Goal: Information Seeking & Learning: Learn about a topic

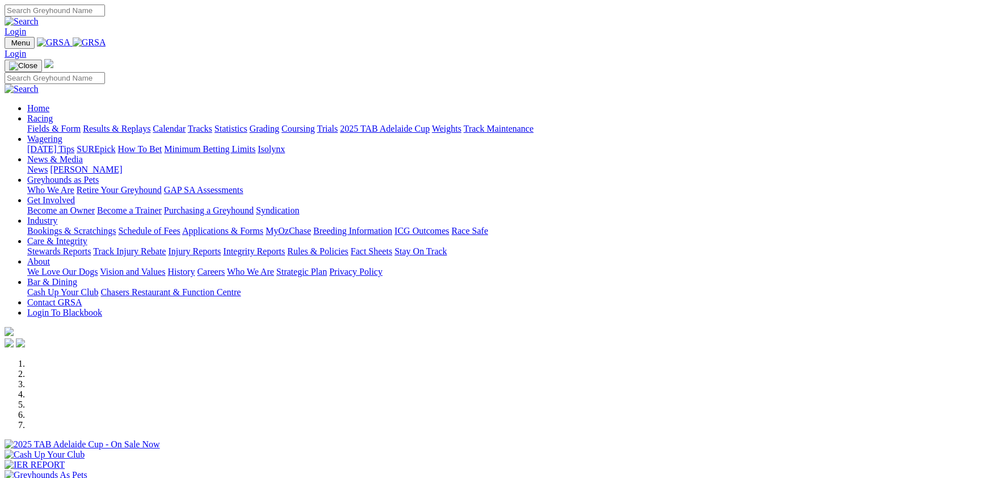
click at [53, 114] on link "Racing" at bounding box center [40, 119] width 26 height 10
click at [326, 460] on div at bounding box center [492, 460] width 974 height 0
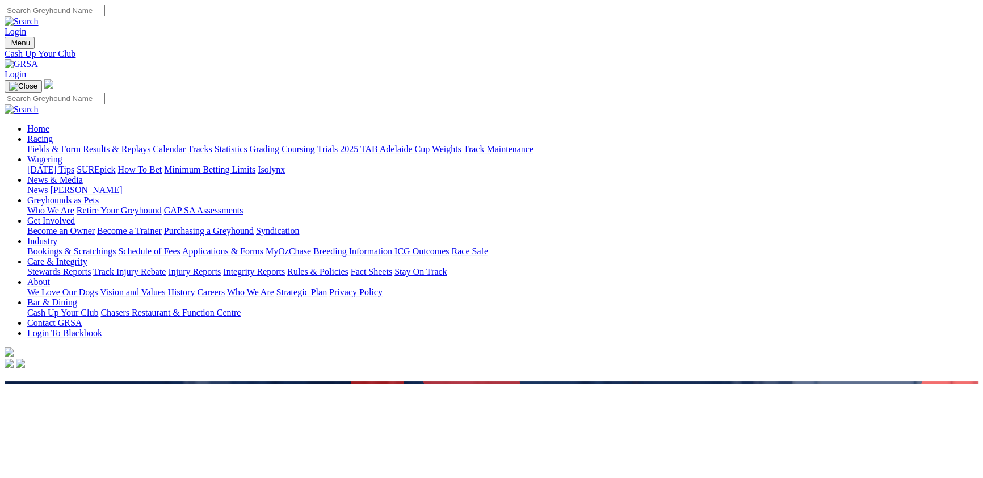
click at [53, 134] on link "Racing" at bounding box center [40, 139] width 26 height 10
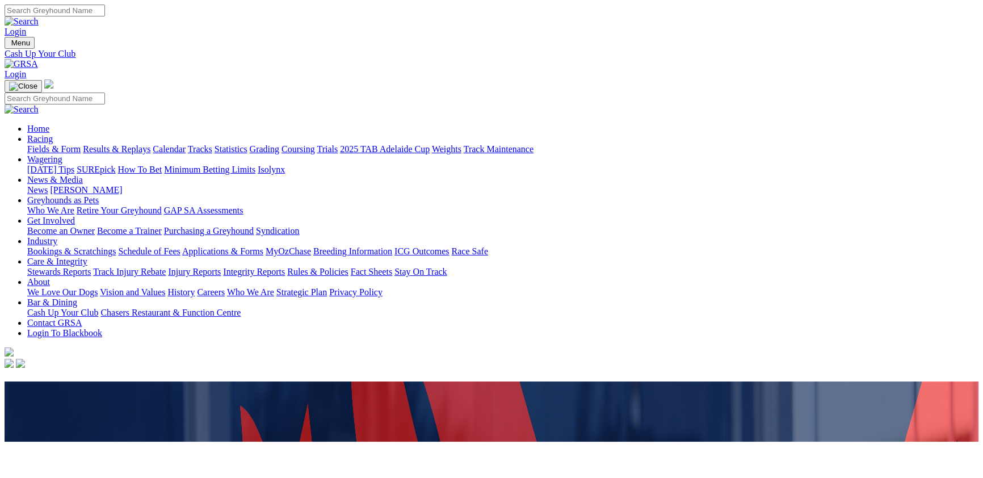
click at [53, 134] on link "Racing" at bounding box center [40, 139] width 26 height 10
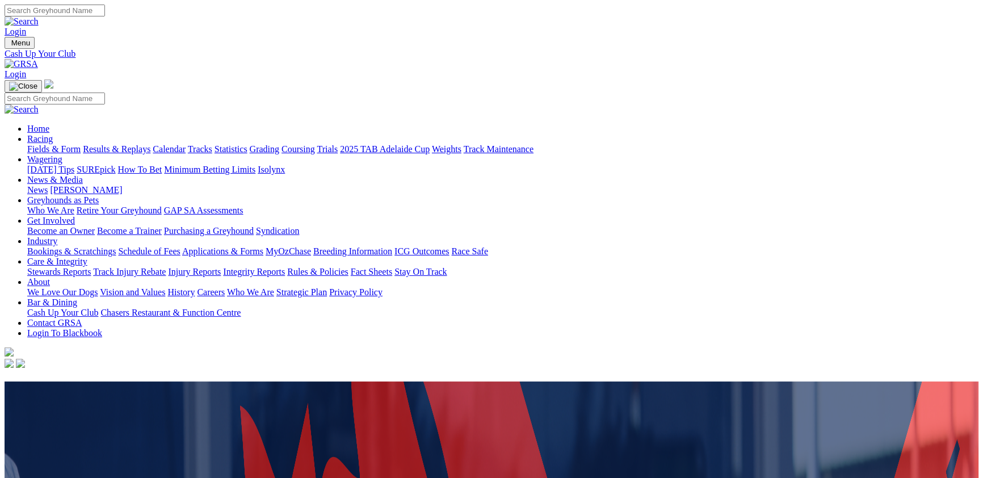
click at [53, 134] on link "Racing" at bounding box center [40, 139] width 26 height 10
click at [61, 144] on link "Fields & Form" at bounding box center [53, 149] width 53 height 10
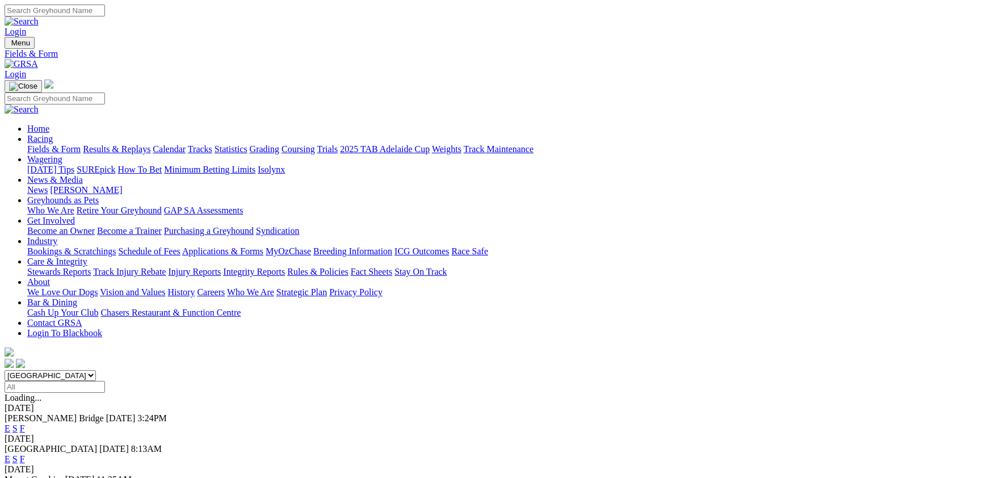
click at [105, 16] on input "Search" at bounding box center [55, 11] width 100 height 12
type input "robots.txt"
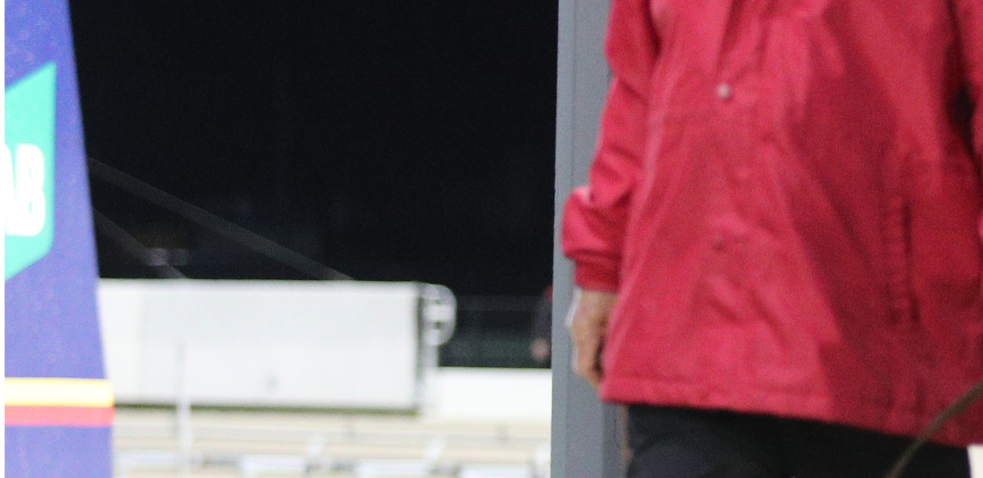
scroll to position [1110, 0]
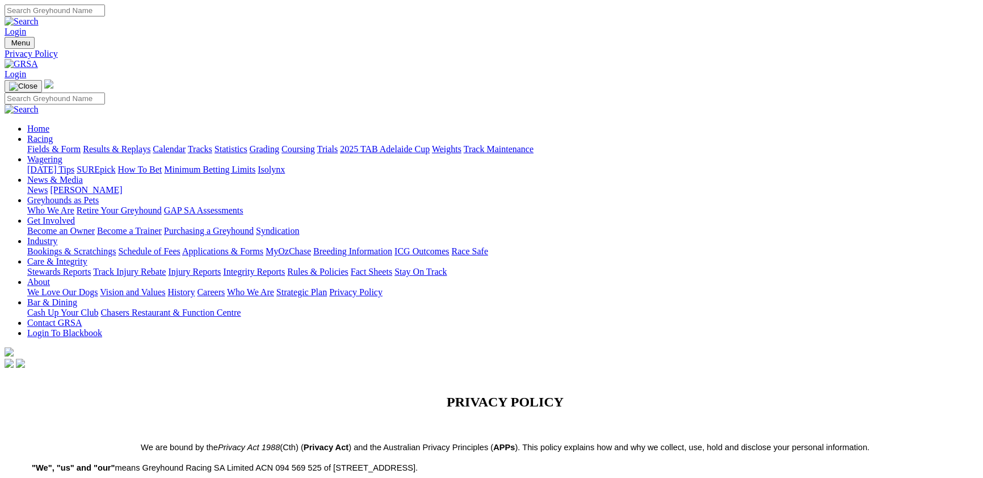
click at [82, 318] on link "Contact GRSA" at bounding box center [54, 323] width 54 height 10
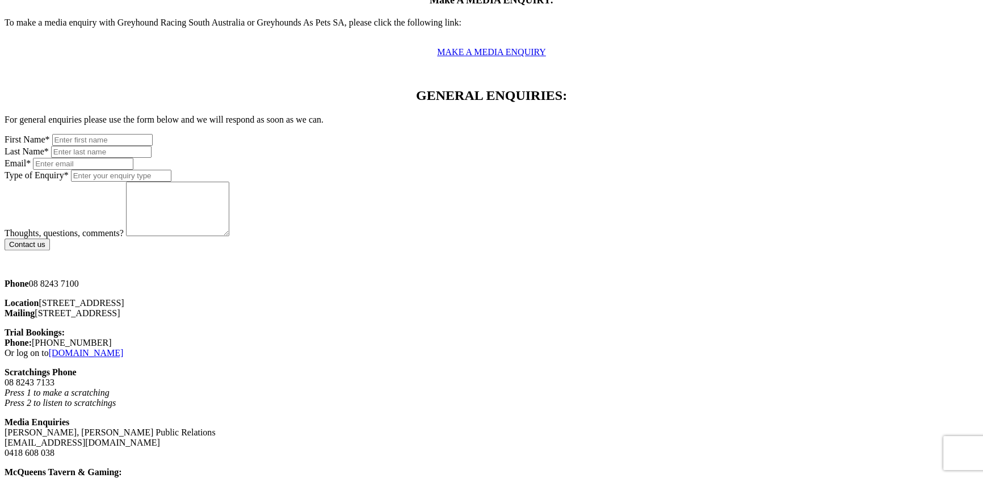
scroll to position [867, 0]
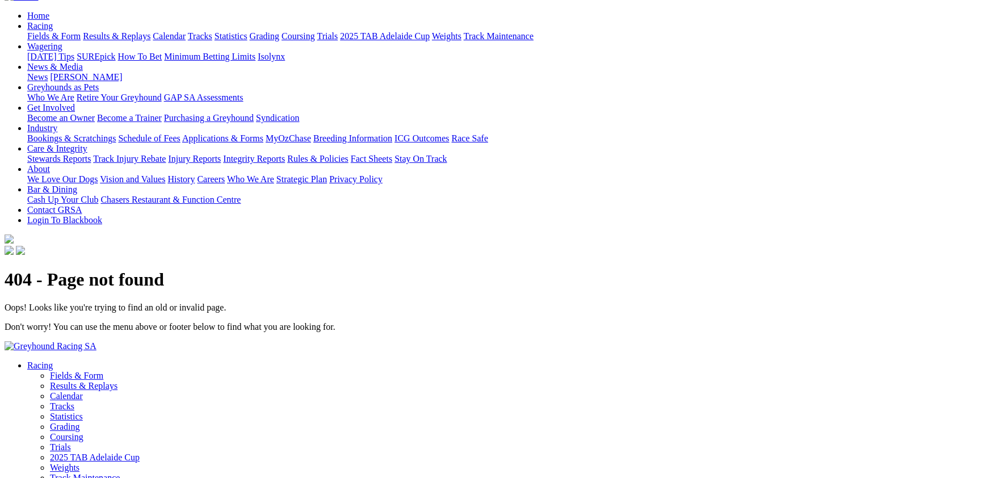
scroll to position [124, 0]
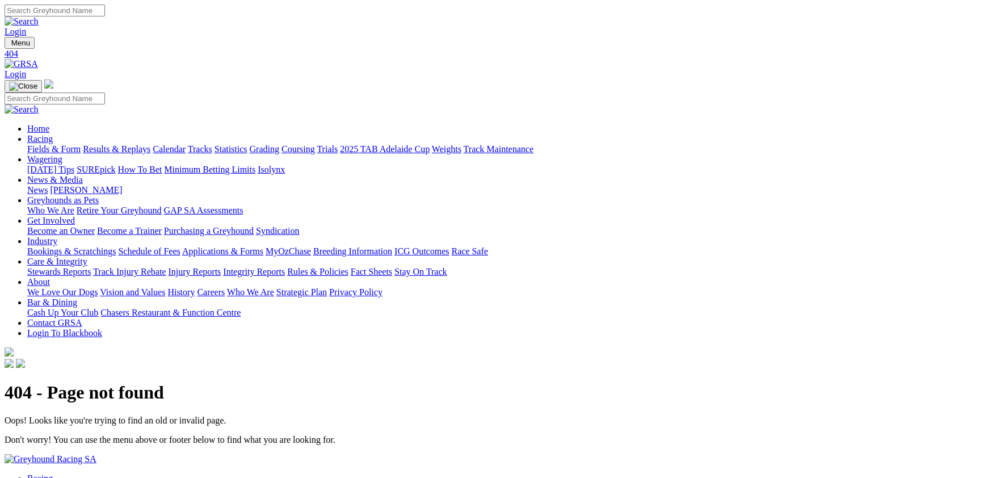
scroll to position [124, 0]
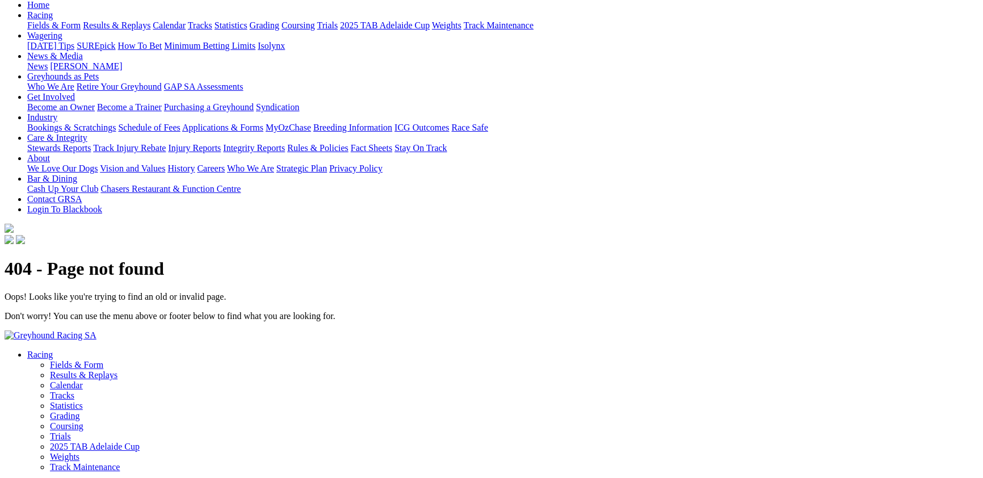
scroll to position [62, 0]
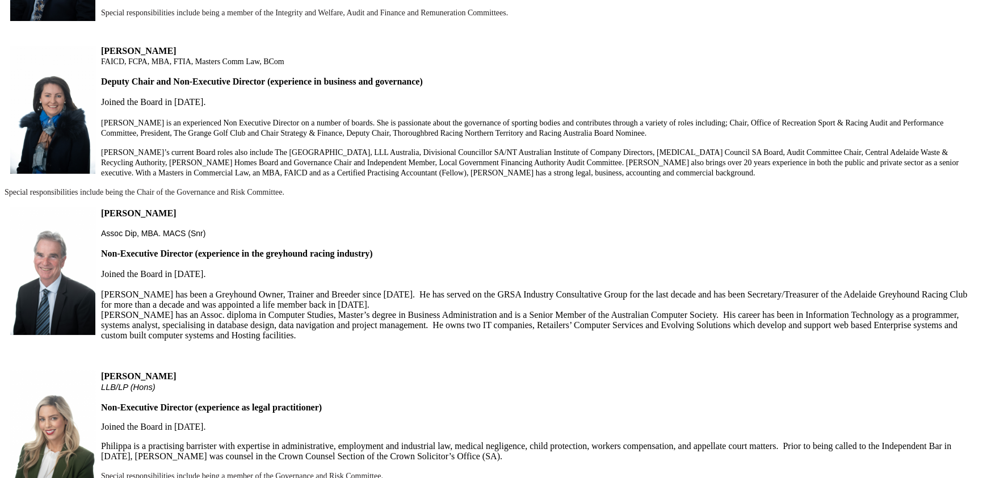
scroll to position [619, 0]
drag, startPoint x: 0, startPoint y: 0, endPoint x: 628, endPoint y: 233, distance: 670.2
click at [628, 233] on div "Who We Are Greyhound Racing SA Limited (GRSA) is the Controlling Body responsib…" at bounding box center [492, 228] width 974 height 936
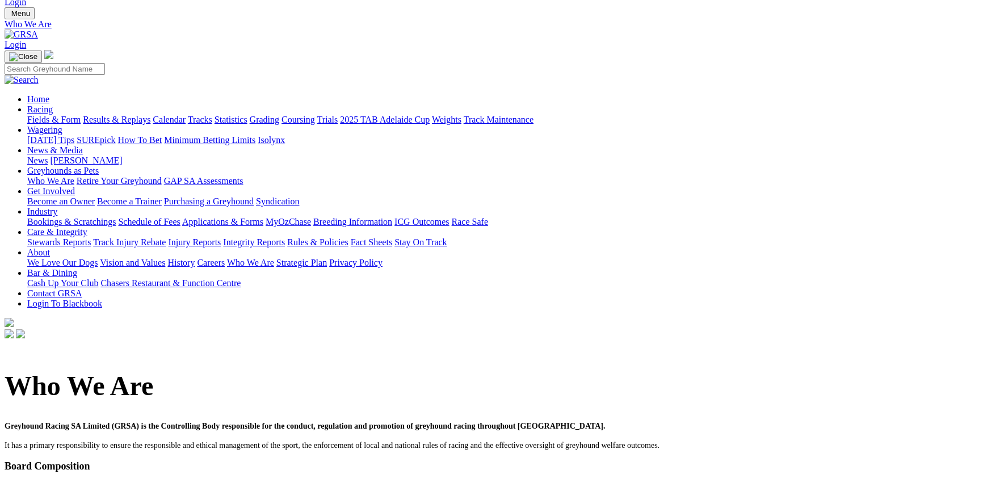
scroll to position [0, 0]
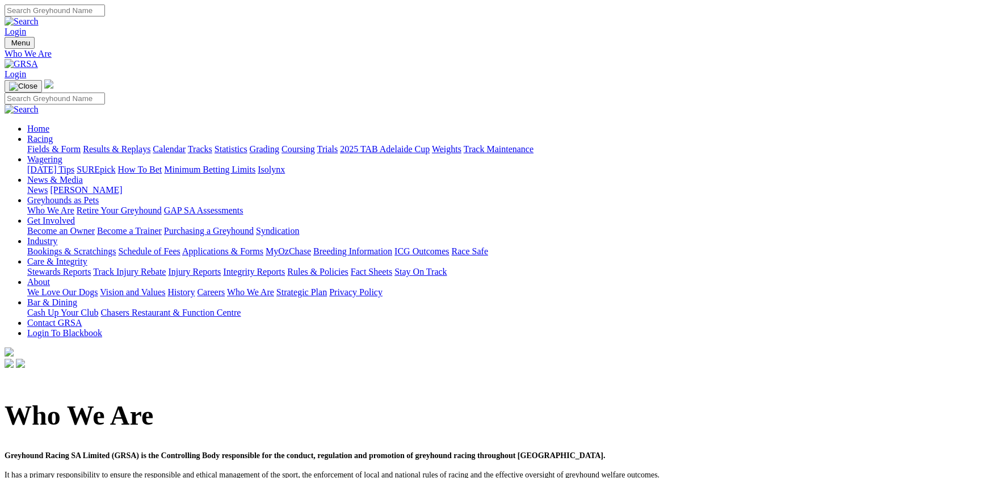
click at [82, 318] on link "Contact GRSA" at bounding box center [54, 323] width 54 height 10
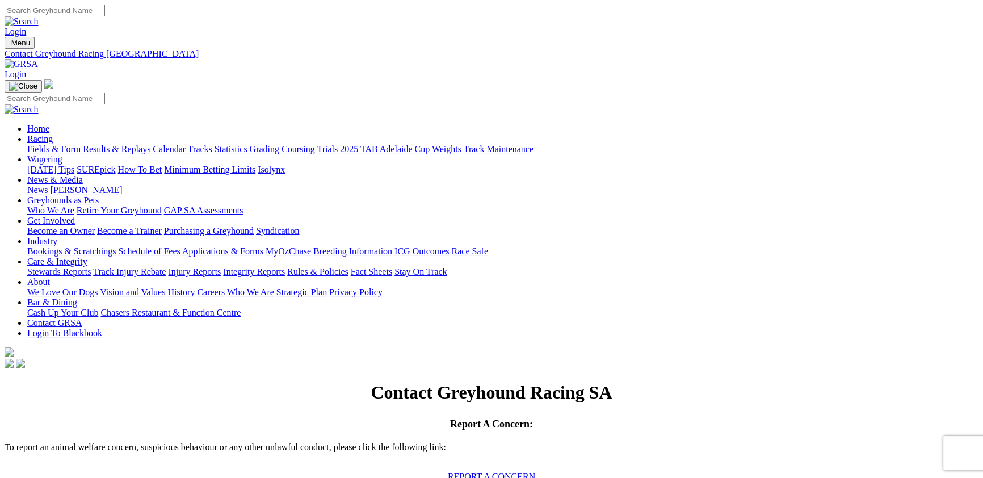
click at [53, 134] on link "Racing" at bounding box center [40, 139] width 26 height 10
click at [81, 144] on link "Fields & Form" at bounding box center [53, 149] width 53 height 10
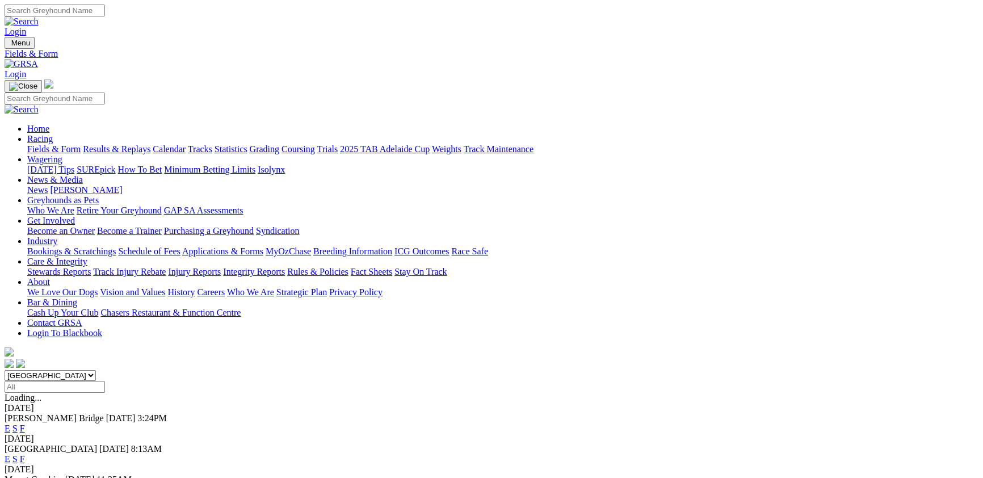
select select "[GEOGRAPHIC_DATA]"
click at [96, 370] on select "[GEOGRAPHIC_DATA] [GEOGRAPHIC_DATA] [GEOGRAPHIC_DATA] [GEOGRAPHIC_DATA] [GEOGRA…" at bounding box center [50, 375] width 91 height 11
click at [62, 154] on link "Wagering" at bounding box center [44, 159] width 35 height 10
click at [81, 144] on link "Fields & Form" at bounding box center [53, 149] width 53 height 10
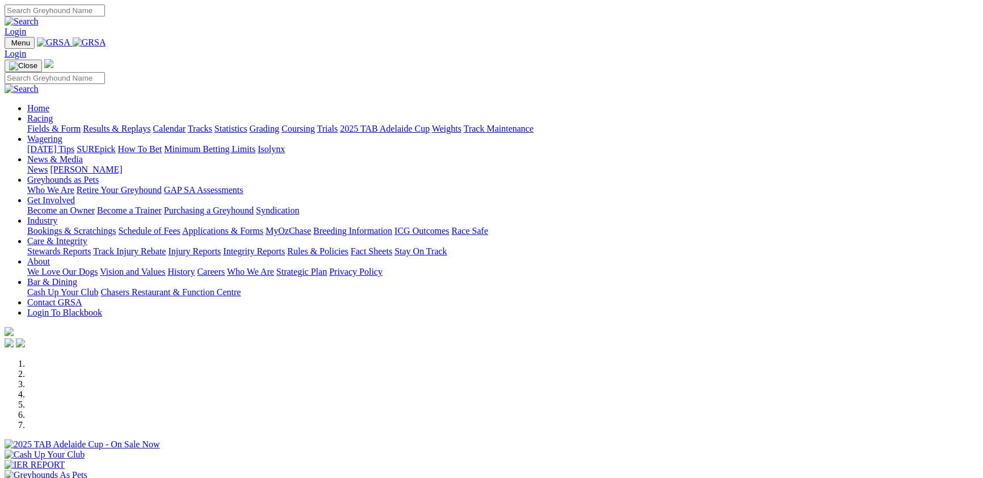
click at [53, 114] on link "Racing" at bounding box center [40, 119] width 26 height 10
click at [79, 124] on link "Fields & Form" at bounding box center [53, 129] width 53 height 10
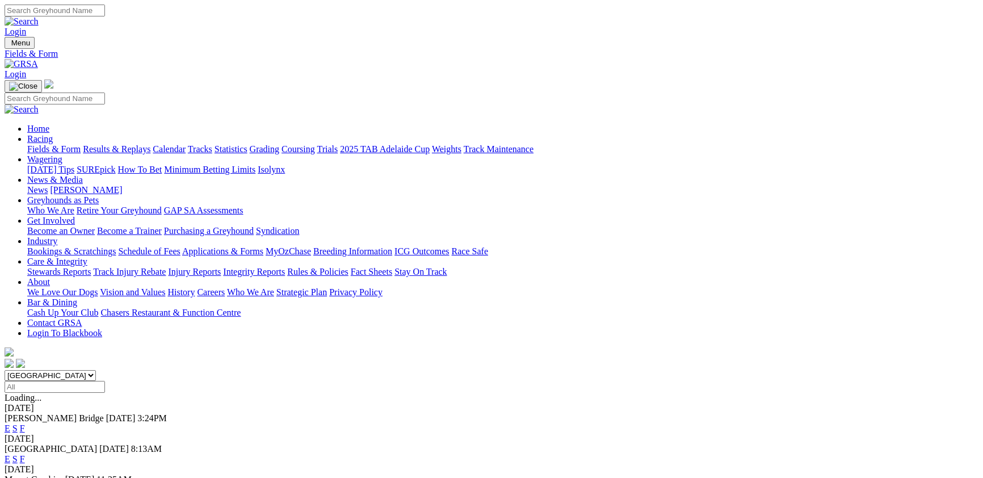
select select "[GEOGRAPHIC_DATA]"
click at [96, 370] on select "[GEOGRAPHIC_DATA] [GEOGRAPHIC_DATA] [GEOGRAPHIC_DATA] [GEOGRAPHIC_DATA] [GEOGRA…" at bounding box center [50, 375] width 91 height 11
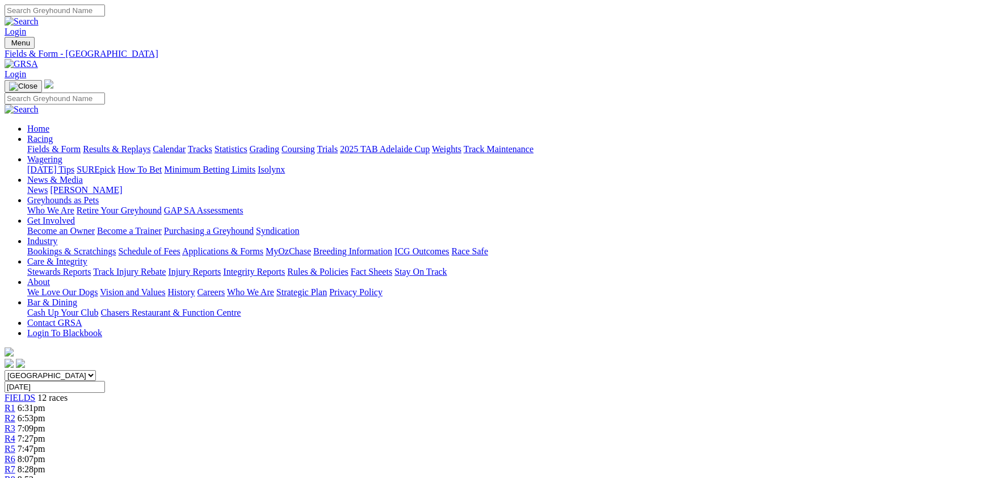
click at [45, 403] on span "6:31pm" at bounding box center [32, 408] width 28 height 10
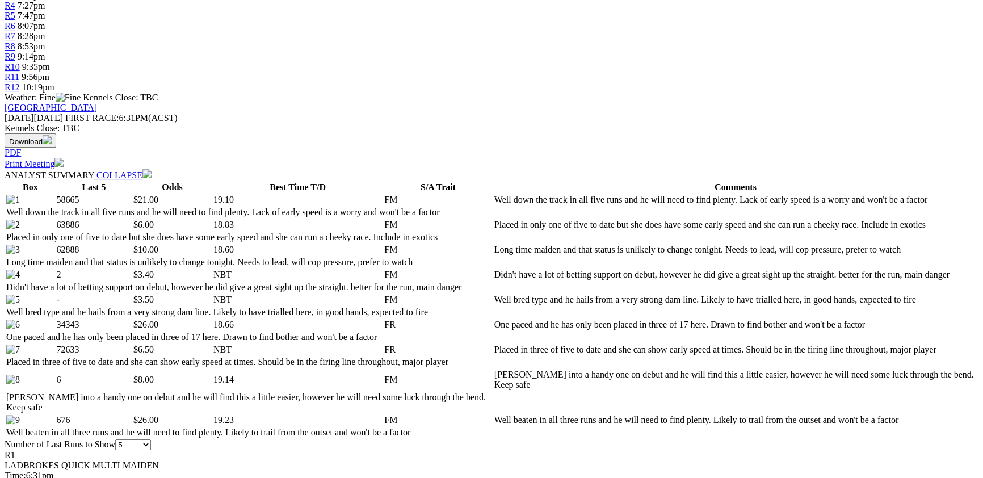
scroll to position [309, 0]
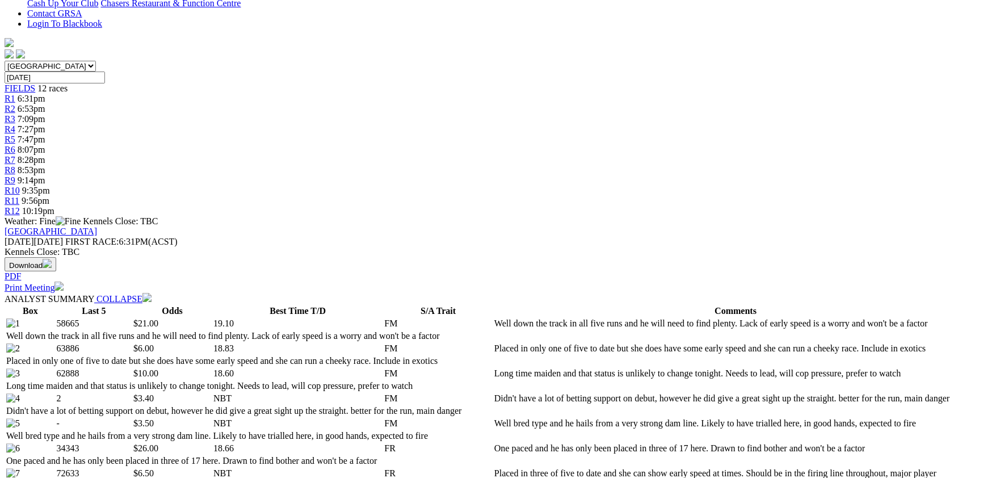
select select "all"
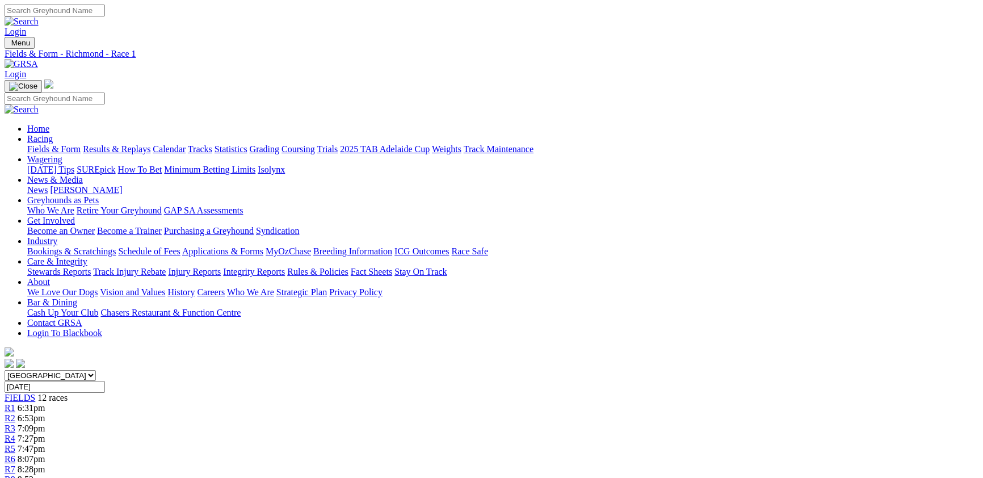
click at [45, 413] on span "6:53pm" at bounding box center [32, 418] width 28 height 10
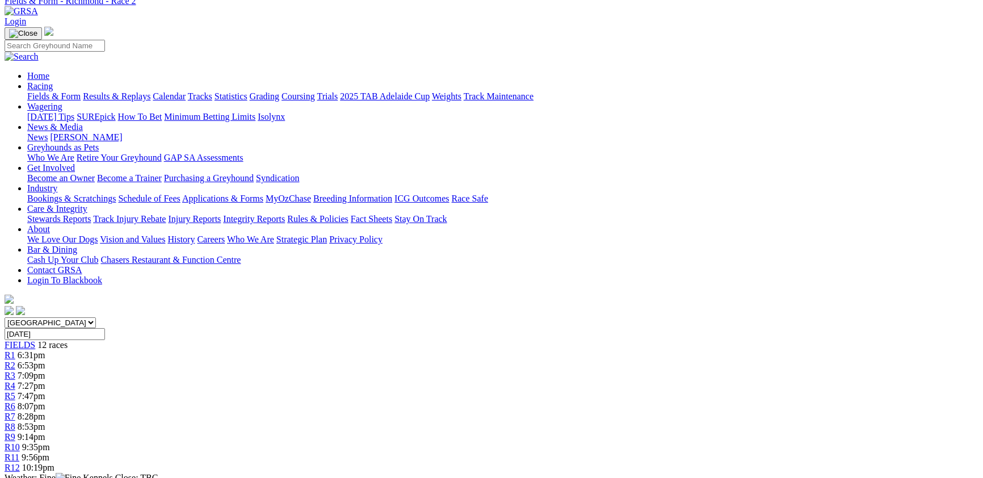
scroll to position [186, 0]
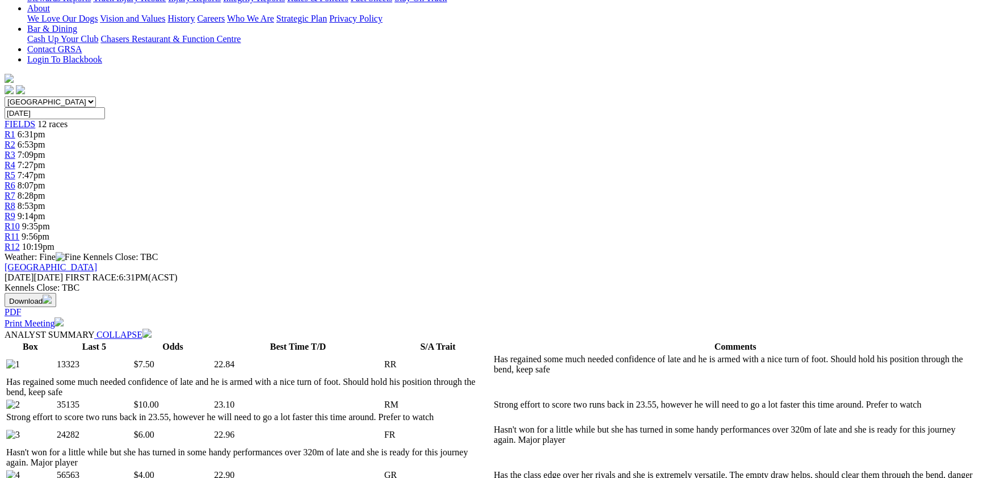
scroll to position [124, 0]
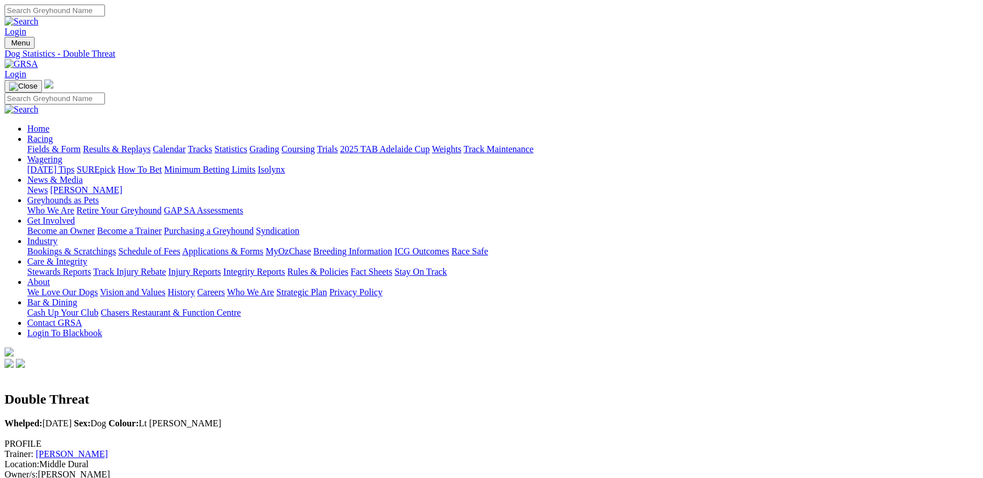
click at [108, 449] on link "Michael Dunphy" at bounding box center [72, 454] width 72 height 10
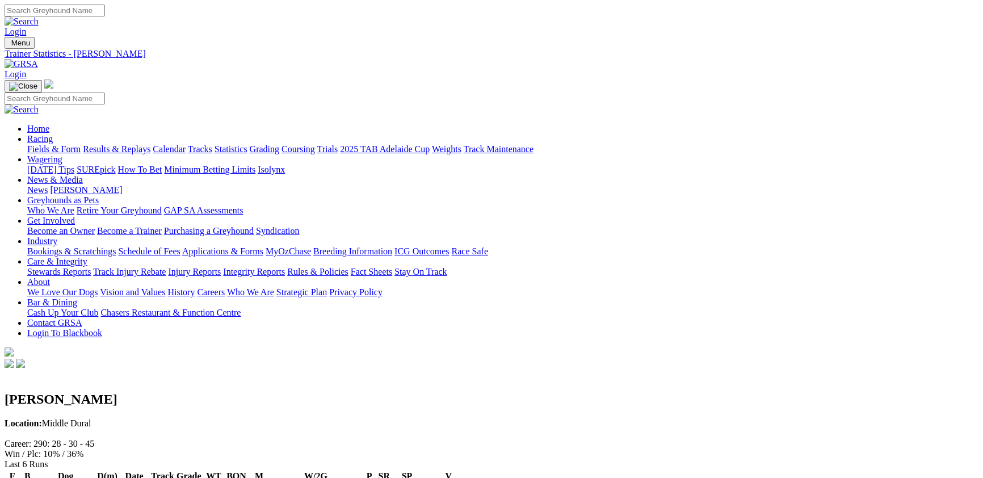
click at [247, 144] on link "Statistics" at bounding box center [231, 149] width 33 height 10
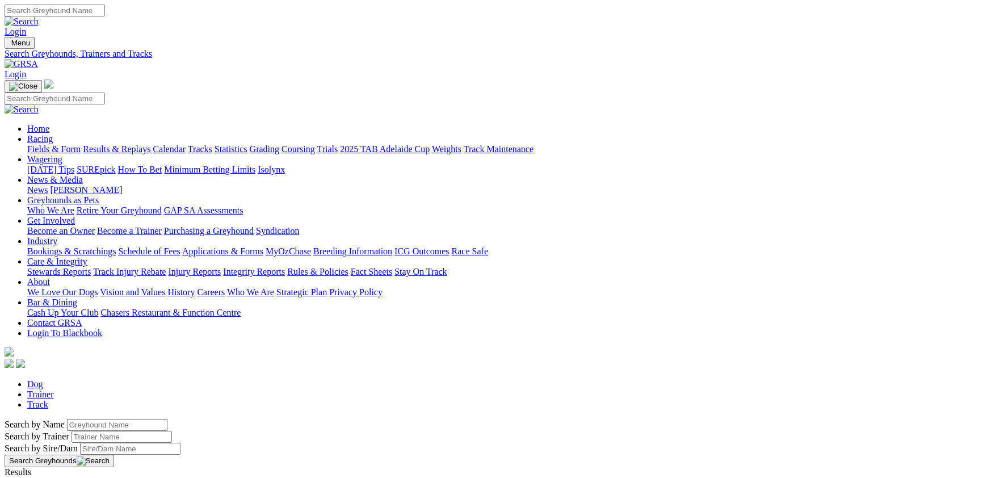
click at [48, 400] on link "Track" at bounding box center [37, 405] width 21 height 10
select select "[GEOGRAPHIC_DATA]"
